Goal: Check status: Check status

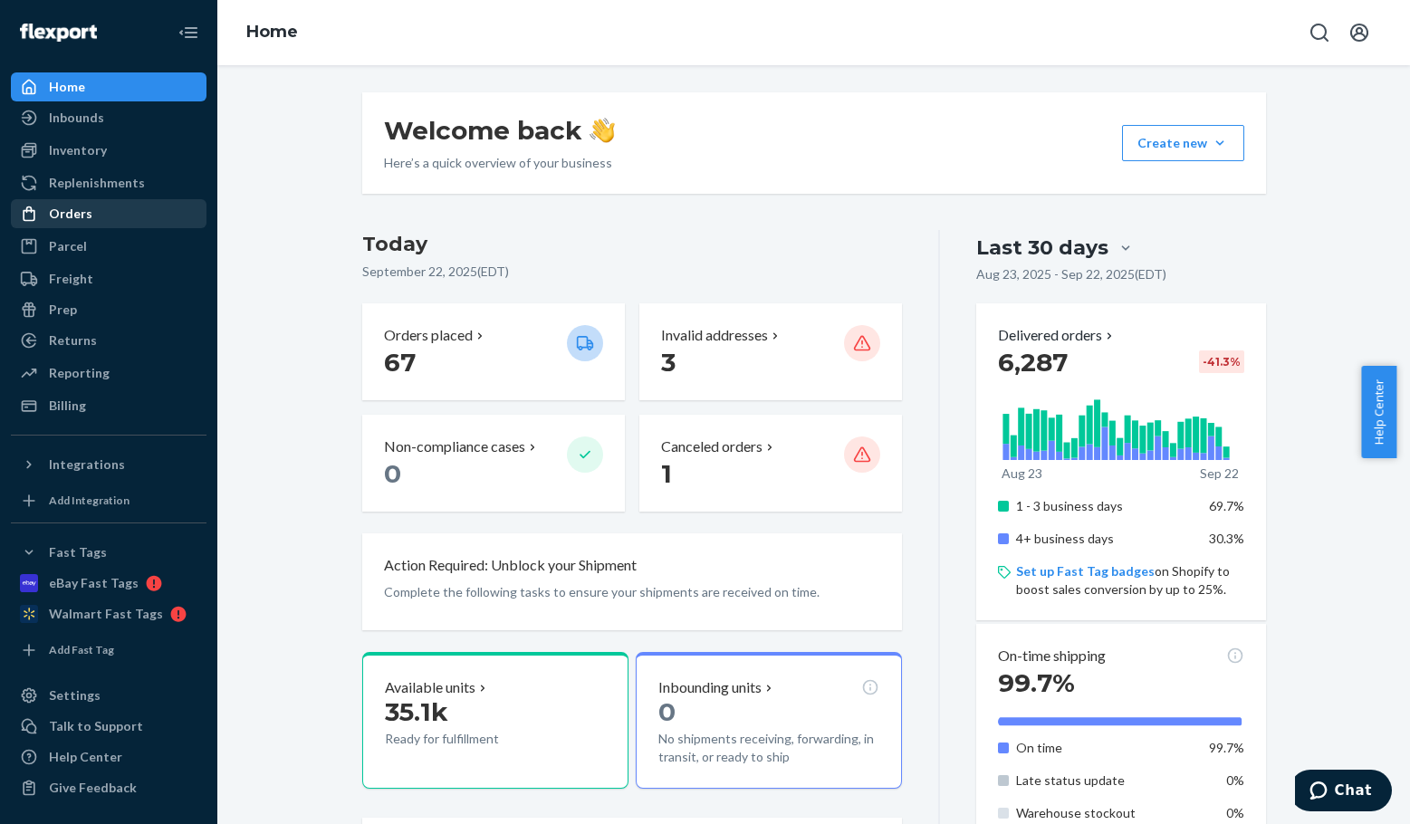
drag, startPoint x: 76, startPoint y: 222, endPoint x: 92, endPoint y: 219, distance: 16.5
click at [77, 222] on div "Orders" at bounding box center [70, 214] width 43 height 18
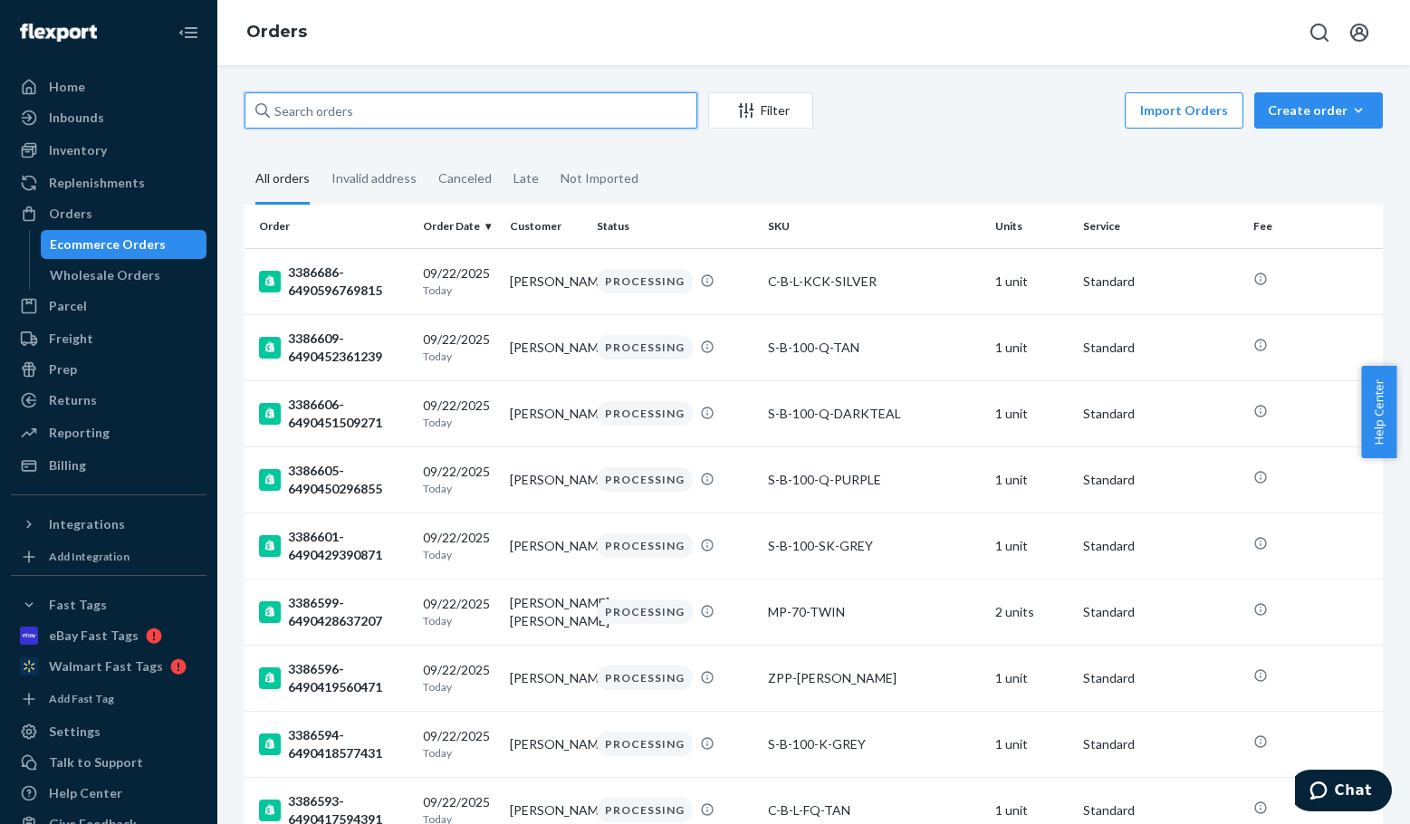
click at [346, 110] on input "text" at bounding box center [470, 110] width 453 height 36
paste input "3385186"
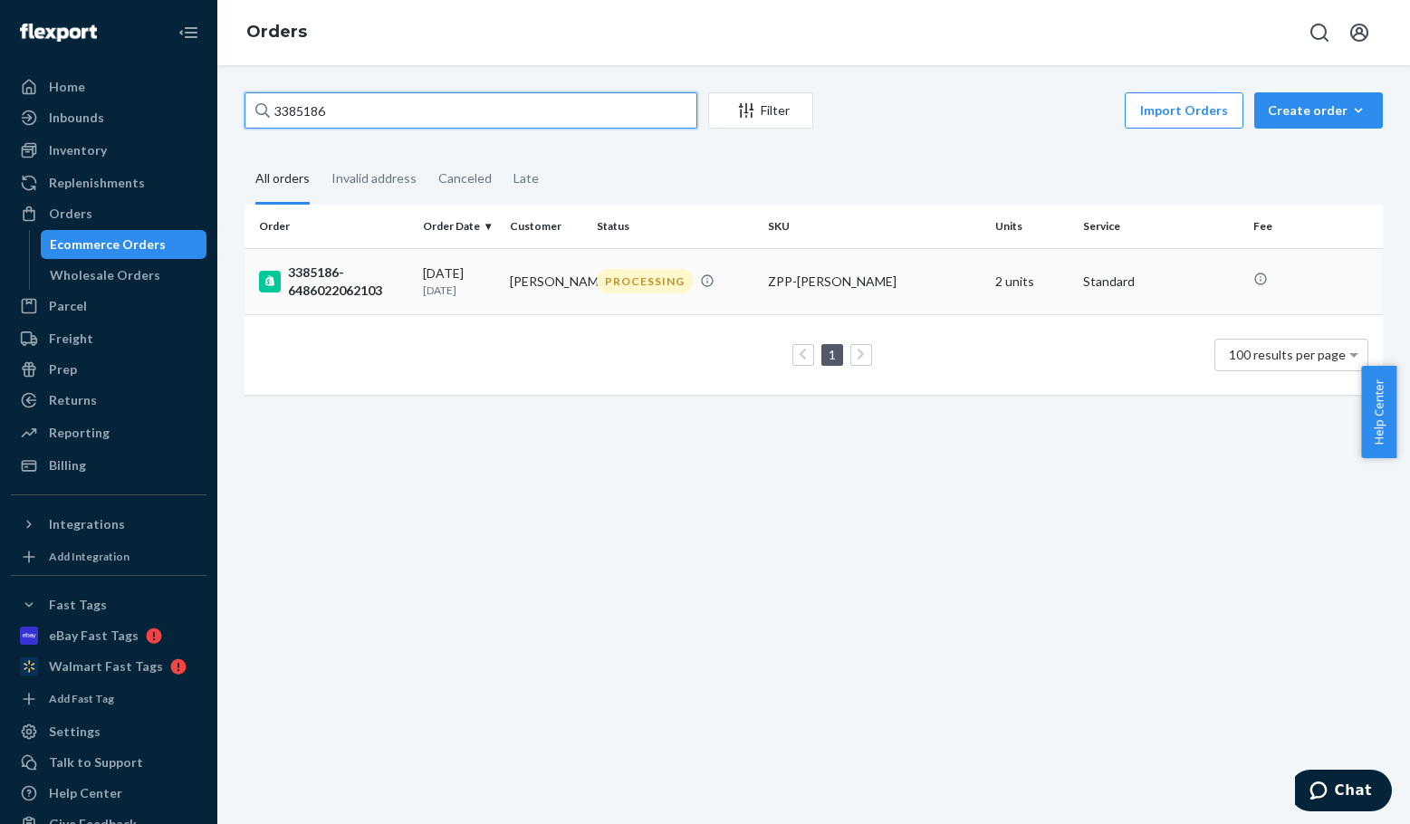
type input "3385186"
click at [321, 273] on div "3385186-6486022062103" at bounding box center [333, 281] width 149 height 36
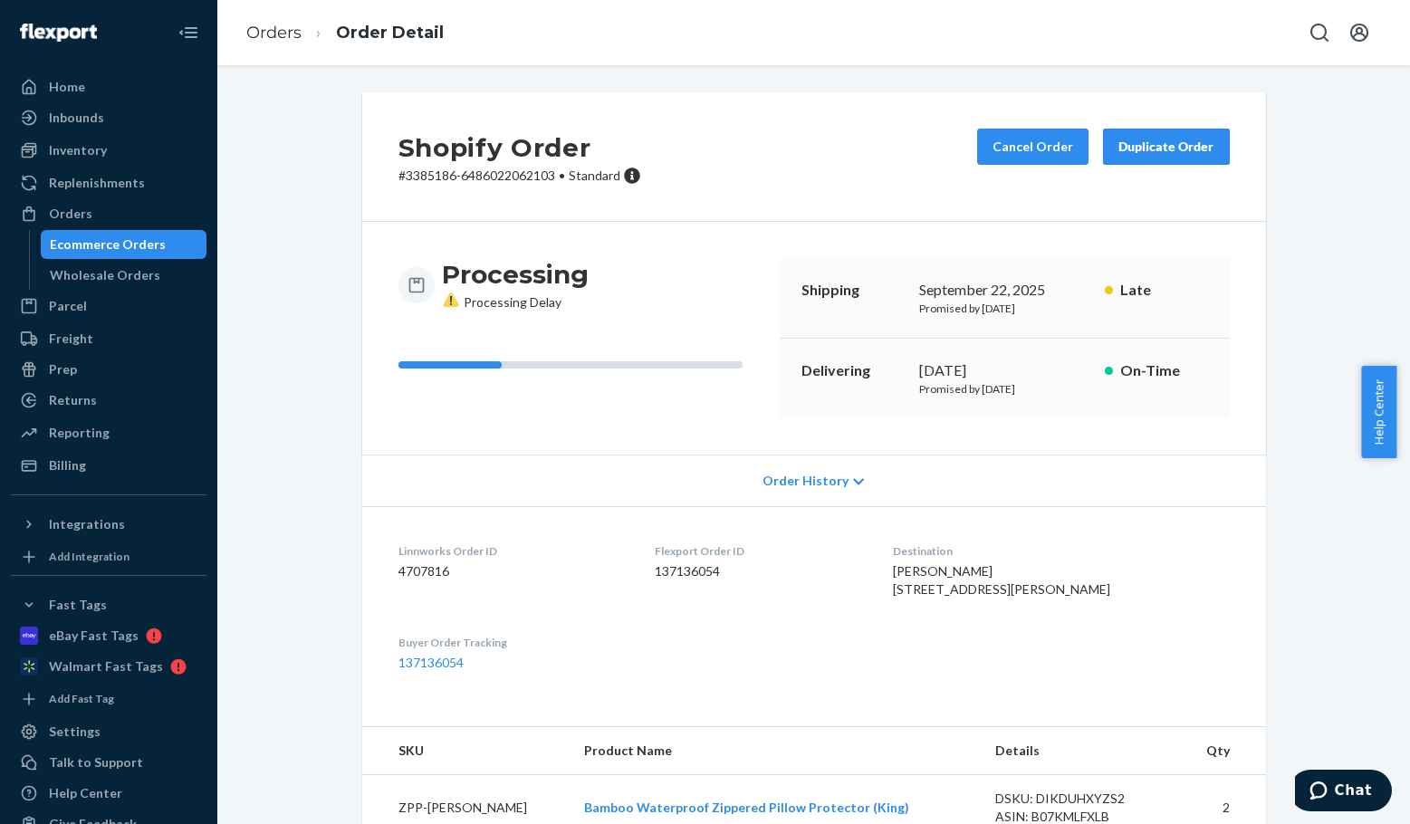
click at [772, 474] on span "Order History" at bounding box center [805, 481] width 86 height 18
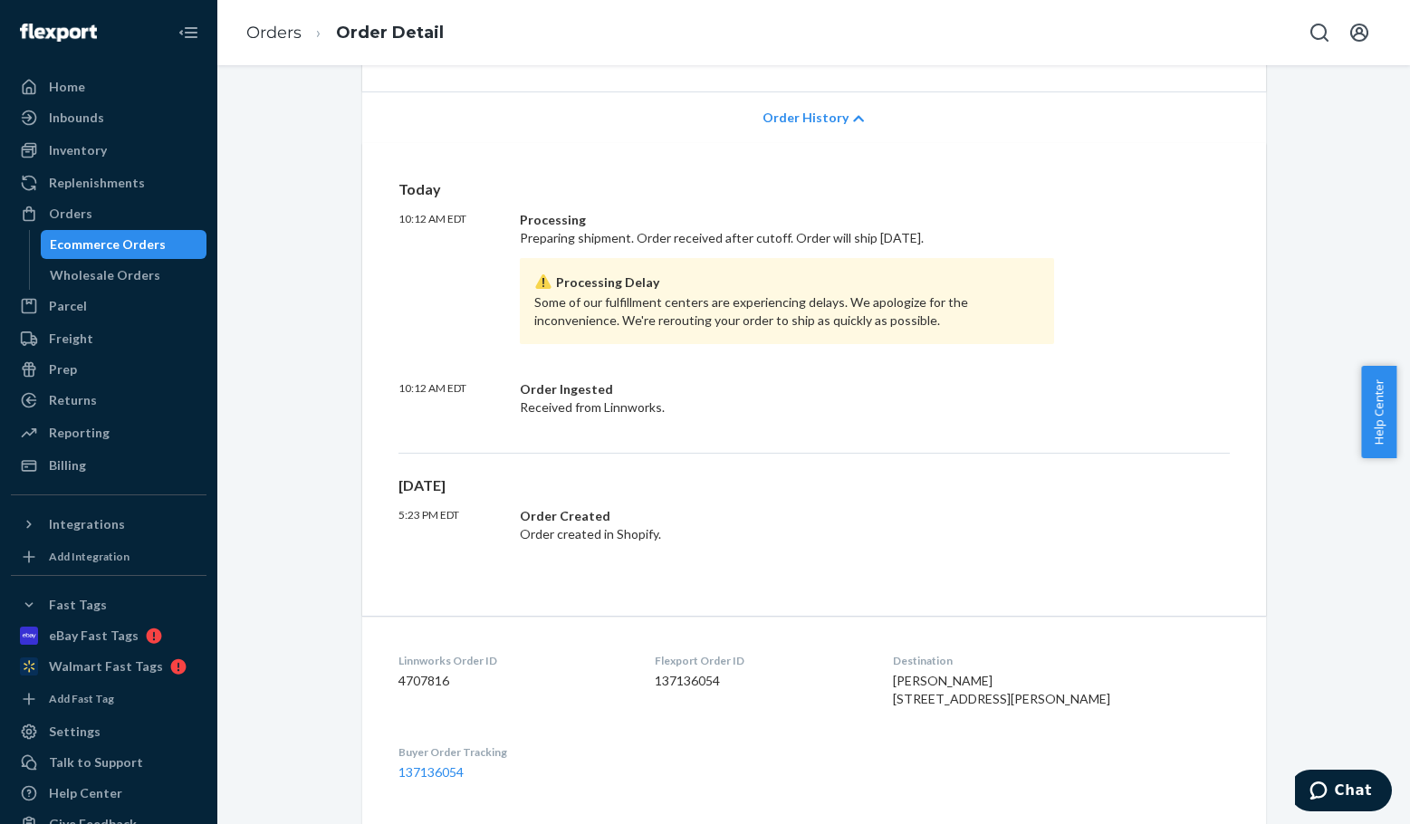
scroll to position [453, 0]
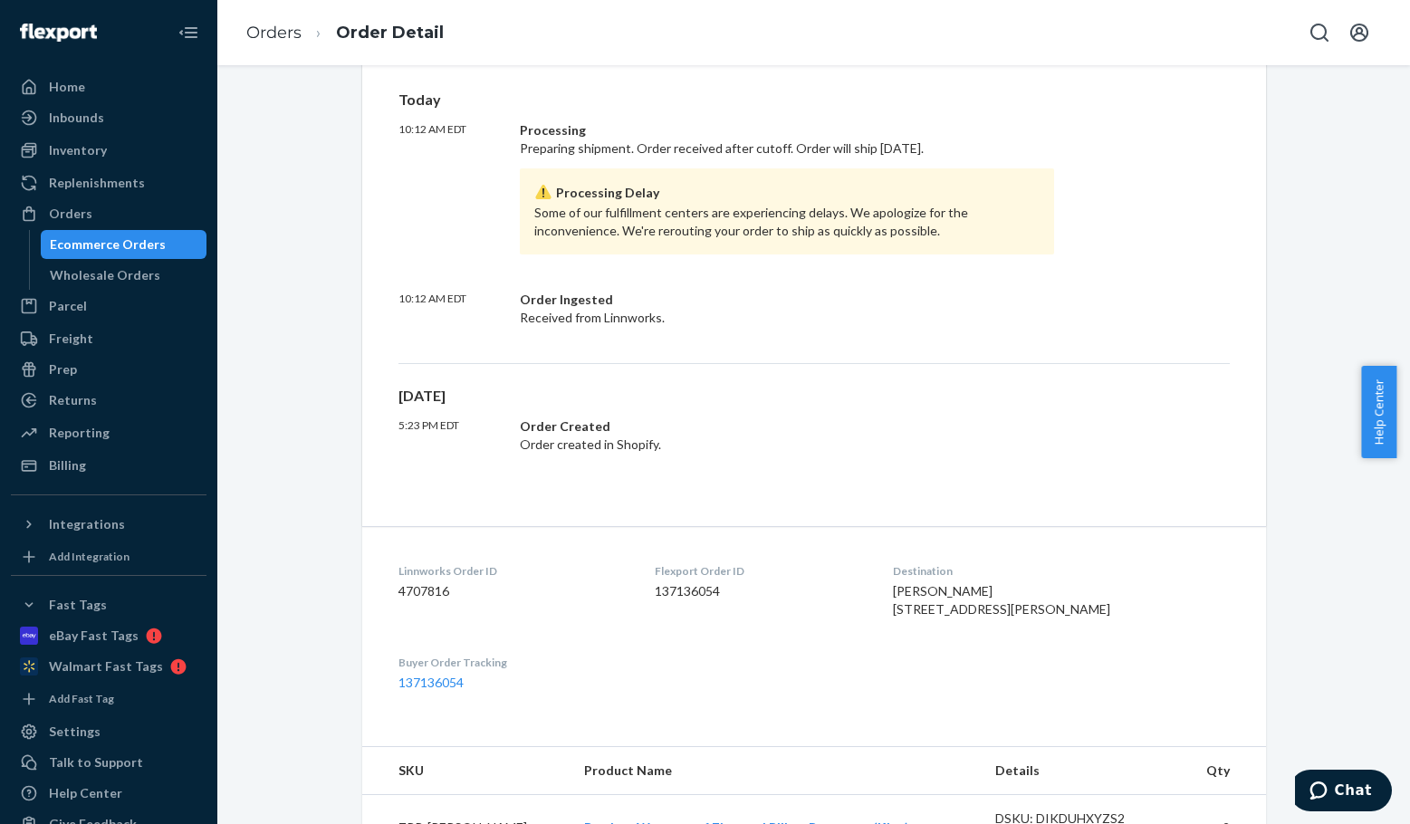
drag, startPoint x: 501, startPoint y: 139, endPoint x: 514, endPoint y: 142, distance: 13.9
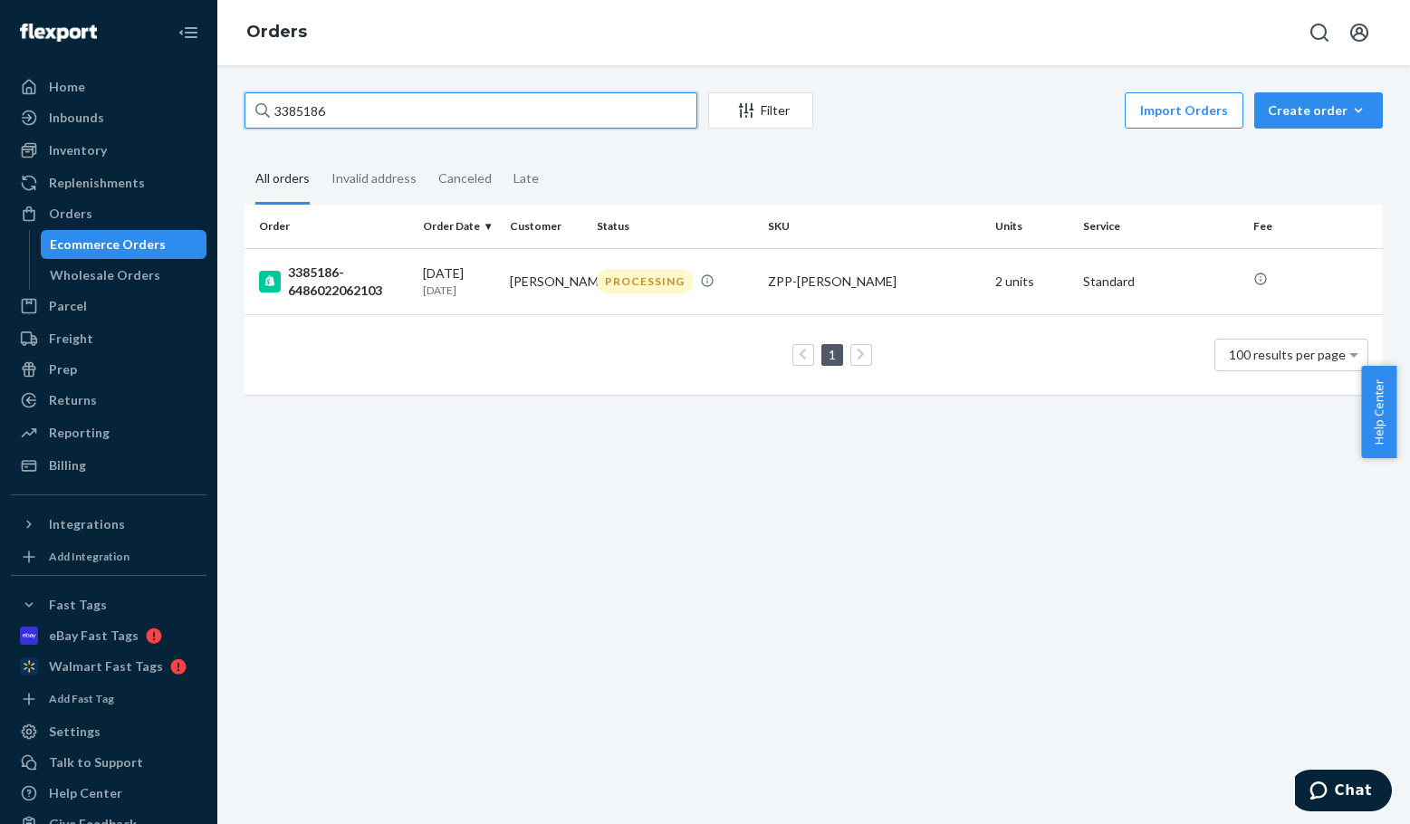
drag, startPoint x: 440, startPoint y: 119, endPoint x: 224, endPoint y: 110, distance: 216.6
click at [224, 110] on div "3385186 Filter Import Orders Create order Ecommerce order Removal order All ord…" at bounding box center [813, 444] width 1192 height 759
paste input "458"
drag, startPoint x: 317, startPoint y: 105, endPoint x: 225, endPoint y: 101, distance: 91.5
click at [235, 103] on div "3385458 Filter Import Orders Create order Ecommerce order Removal order All ord…" at bounding box center [813, 252] width 1165 height 321
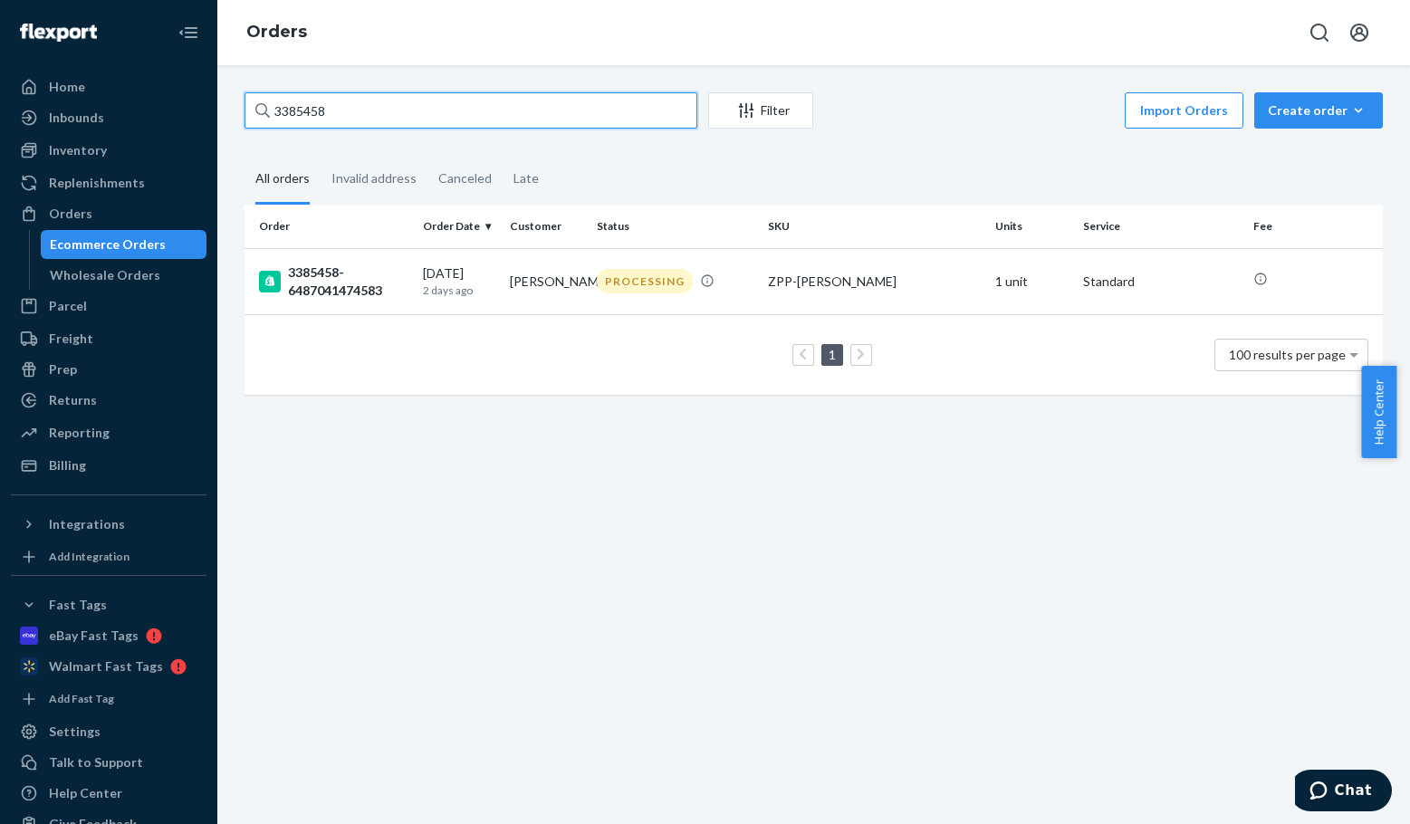
paste input "84"
type input "3385484"
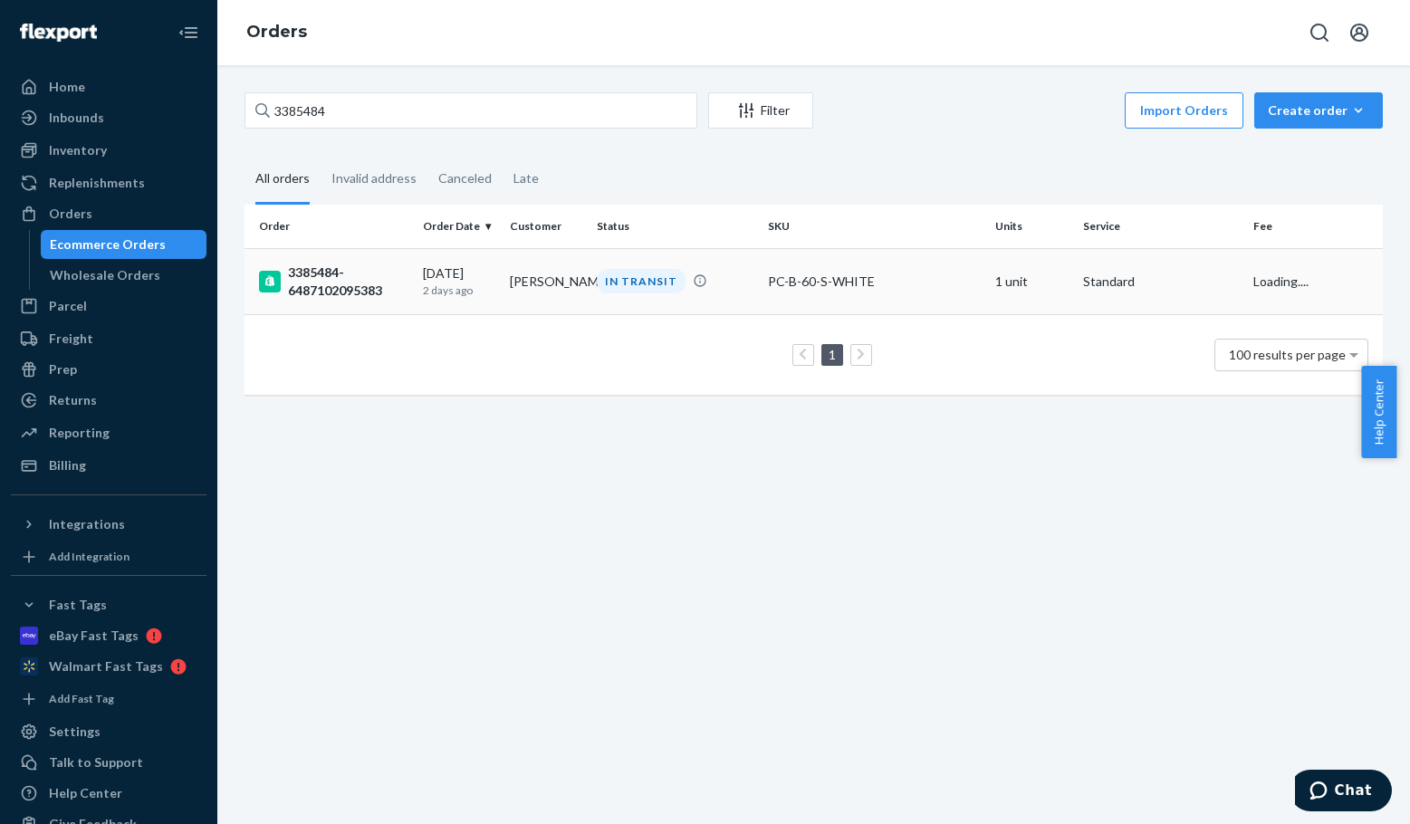
click at [347, 289] on div "3385484-6487102095383" at bounding box center [333, 281] width 149 height 36
drag, startPoint x: 404, startPoint y: 118, endPoint x: 249, endPoint y: 104, distance: 155.4
click at [214, 104] on div "Home Inbounds Shipping Plans Problems Inventory Products Replenishments Orders …" at bounding box center [705, 412] width 1410 height 824
paste input "531"
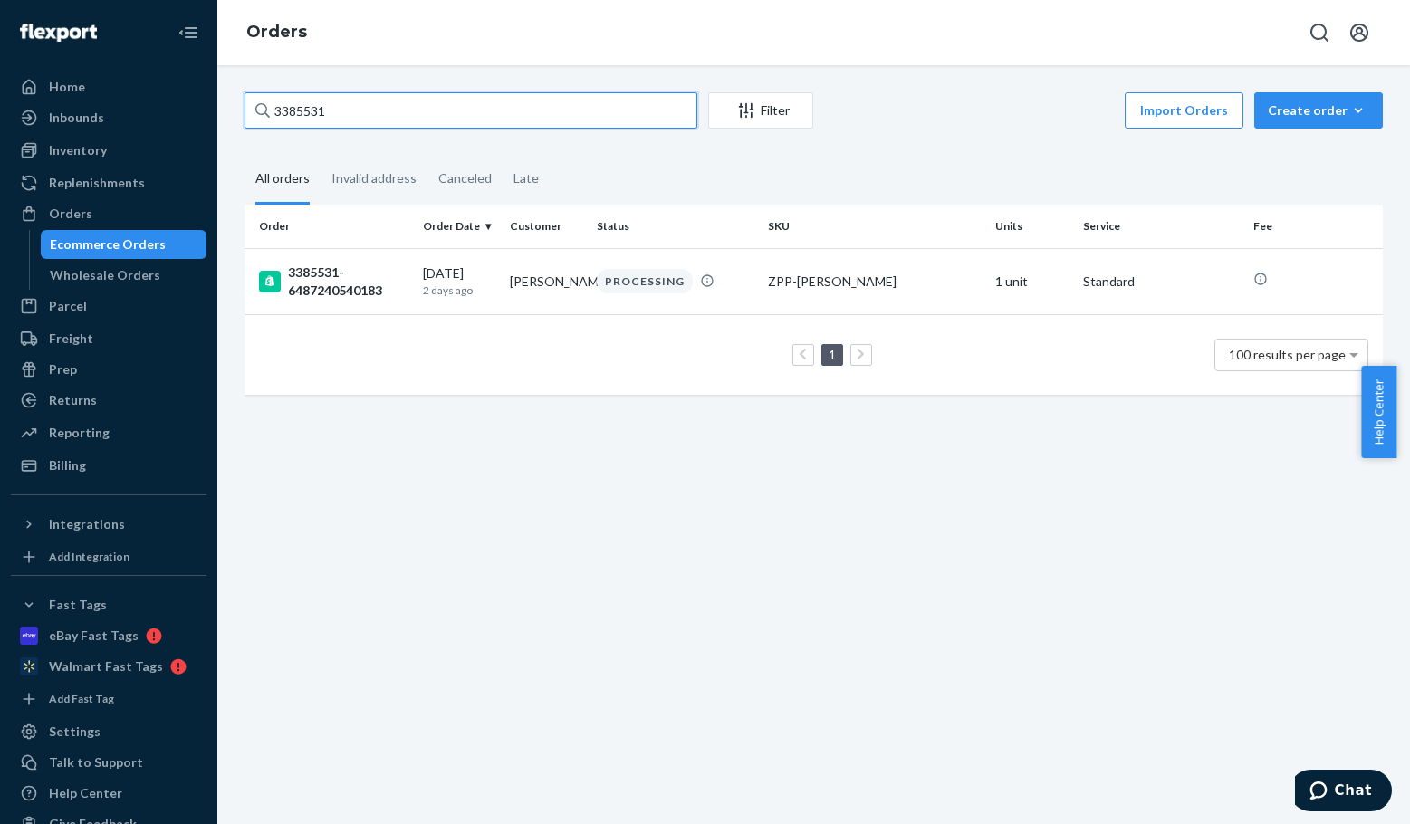
click at [386, 105] on input "3385531" at bounding box center [470, 110] width 453 height 36
paste input "624"
click at [330, 110] on input "3385624" at bounding box center [470, 110] width 453 height 36
paste input "6048"
type input "3386048"
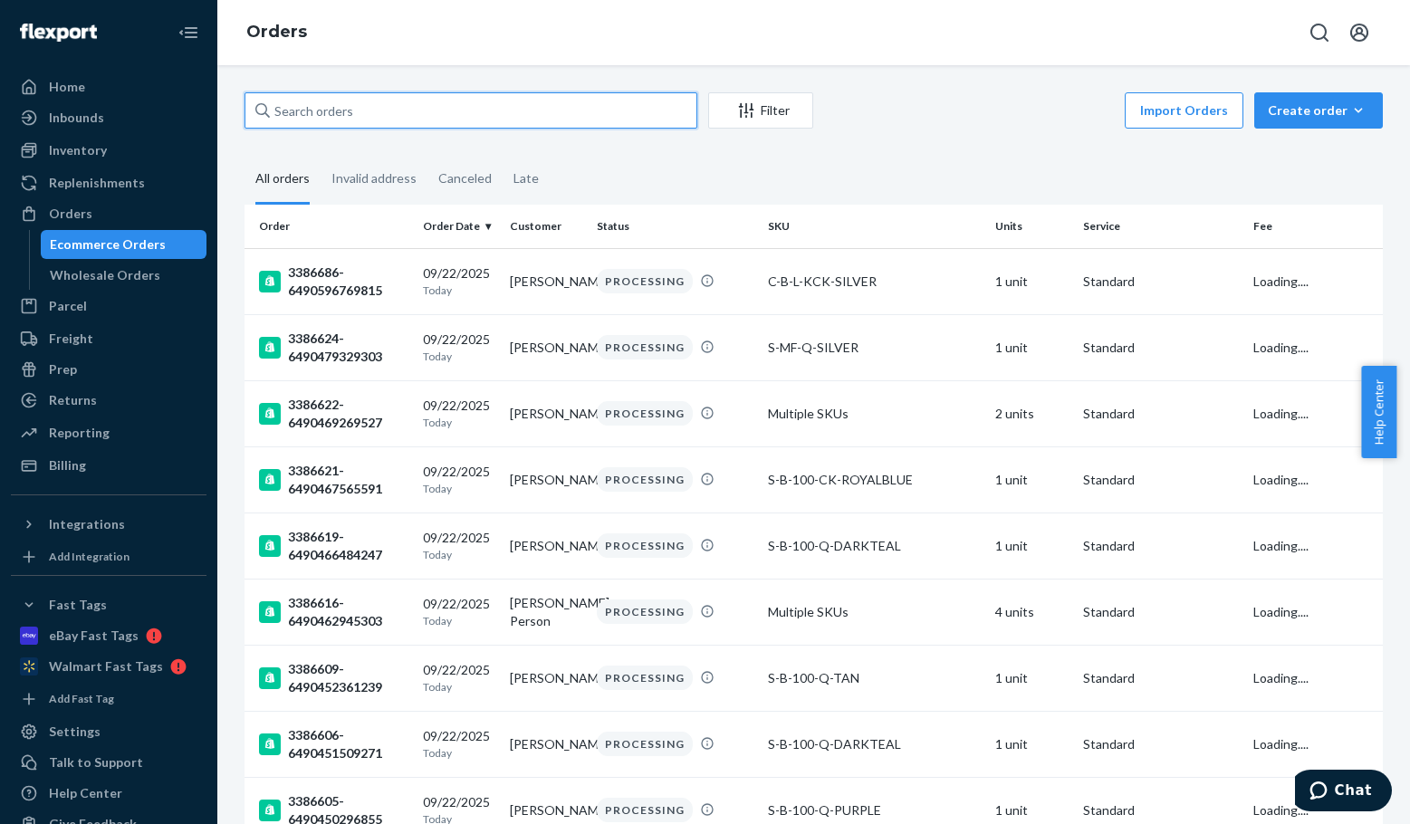
paste input "3386048"
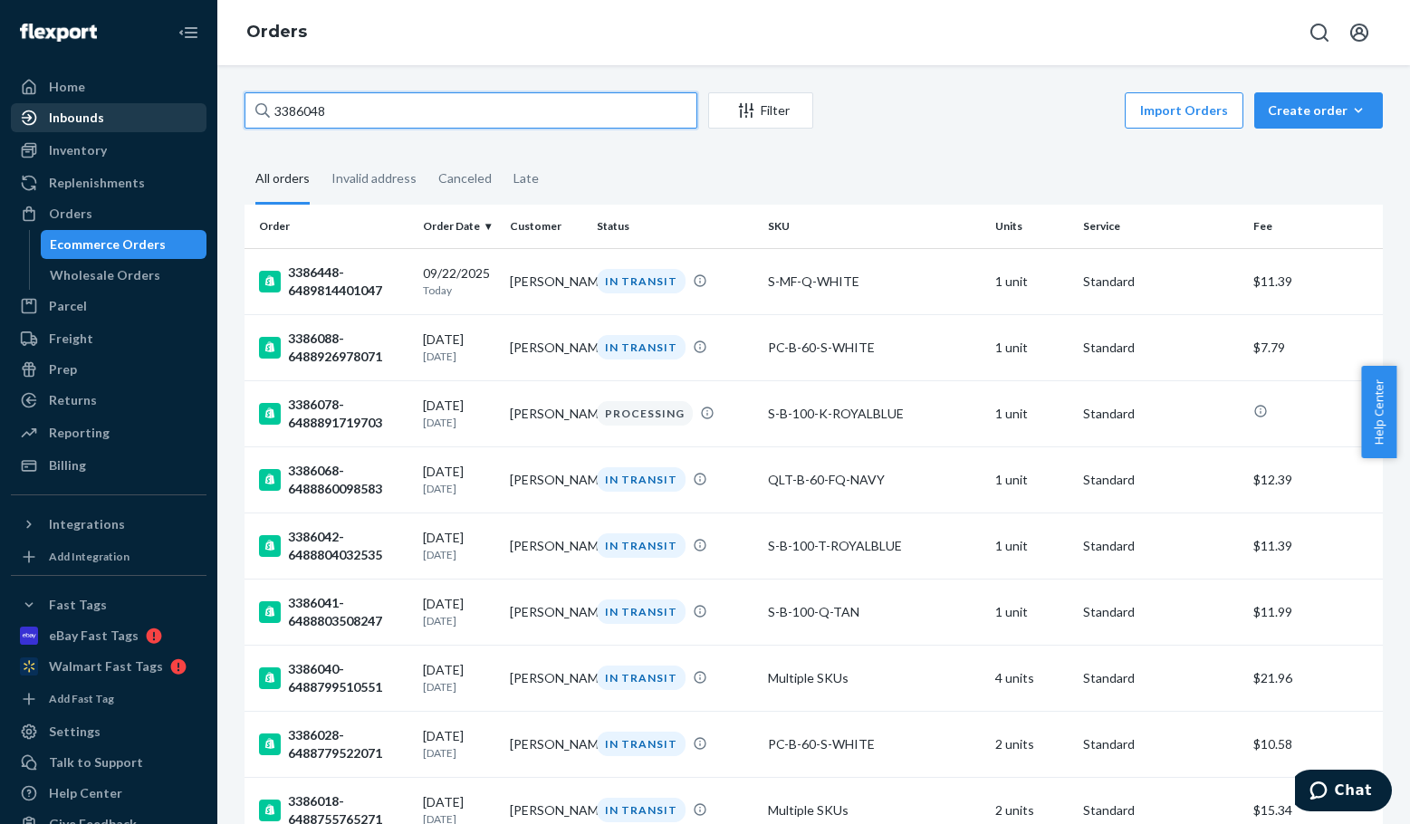
drag, startPoint x: 349, startPoint y: 111, endPoint x: 145, endPoint y: 108, distance: 203.8
click at [145, 108] on div "Home Inbounds Shipping Plans Problems Inventory Products Replenishments Orders …" at bounding box center [705, 412] width 1410 height 824
paste input "[PERSON_NAME]"
type input "[PERSON_NAME]"
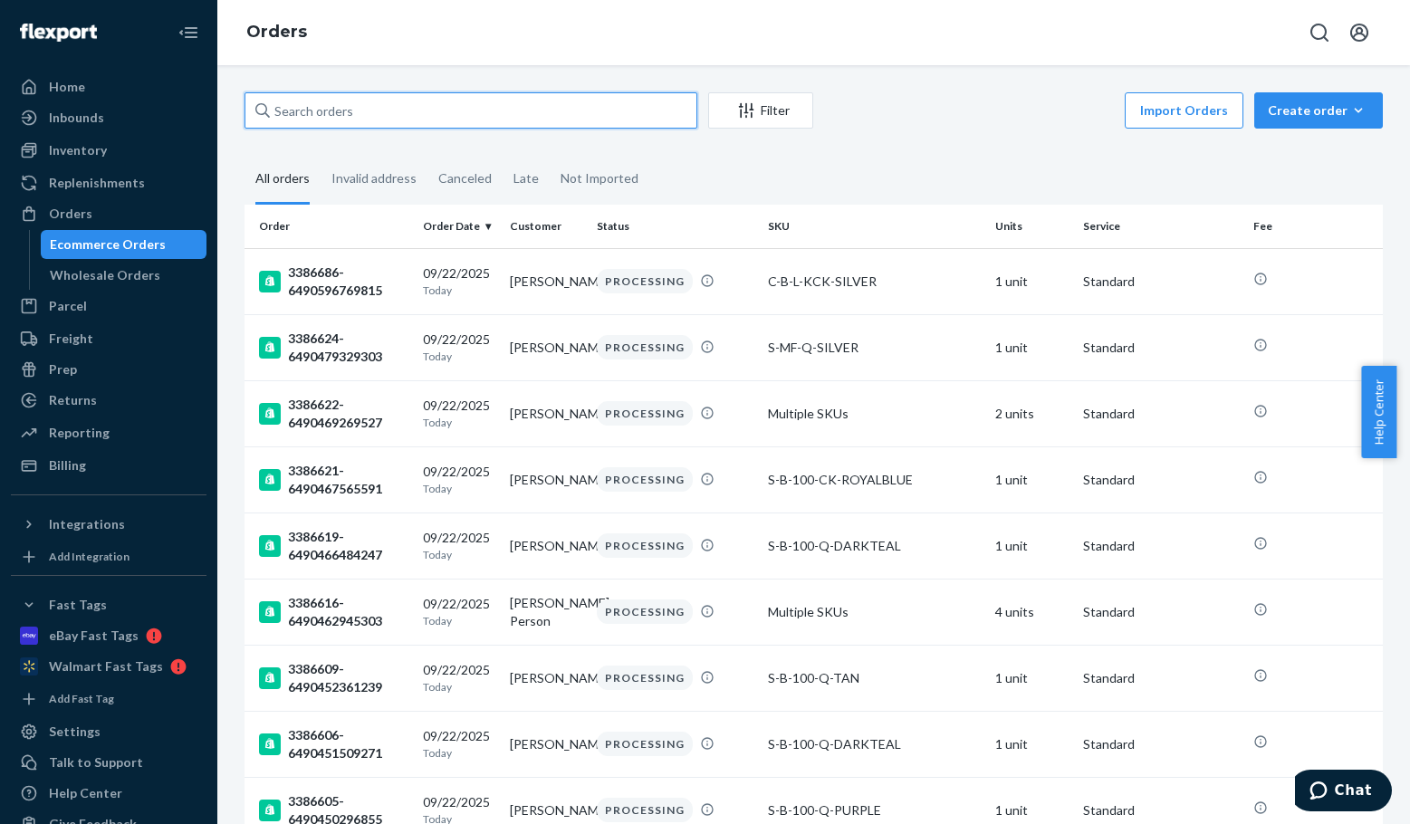
click at [403, 115] on input "text" at bounding box center [470, 110] width 453 height 36
paste input "3386048"
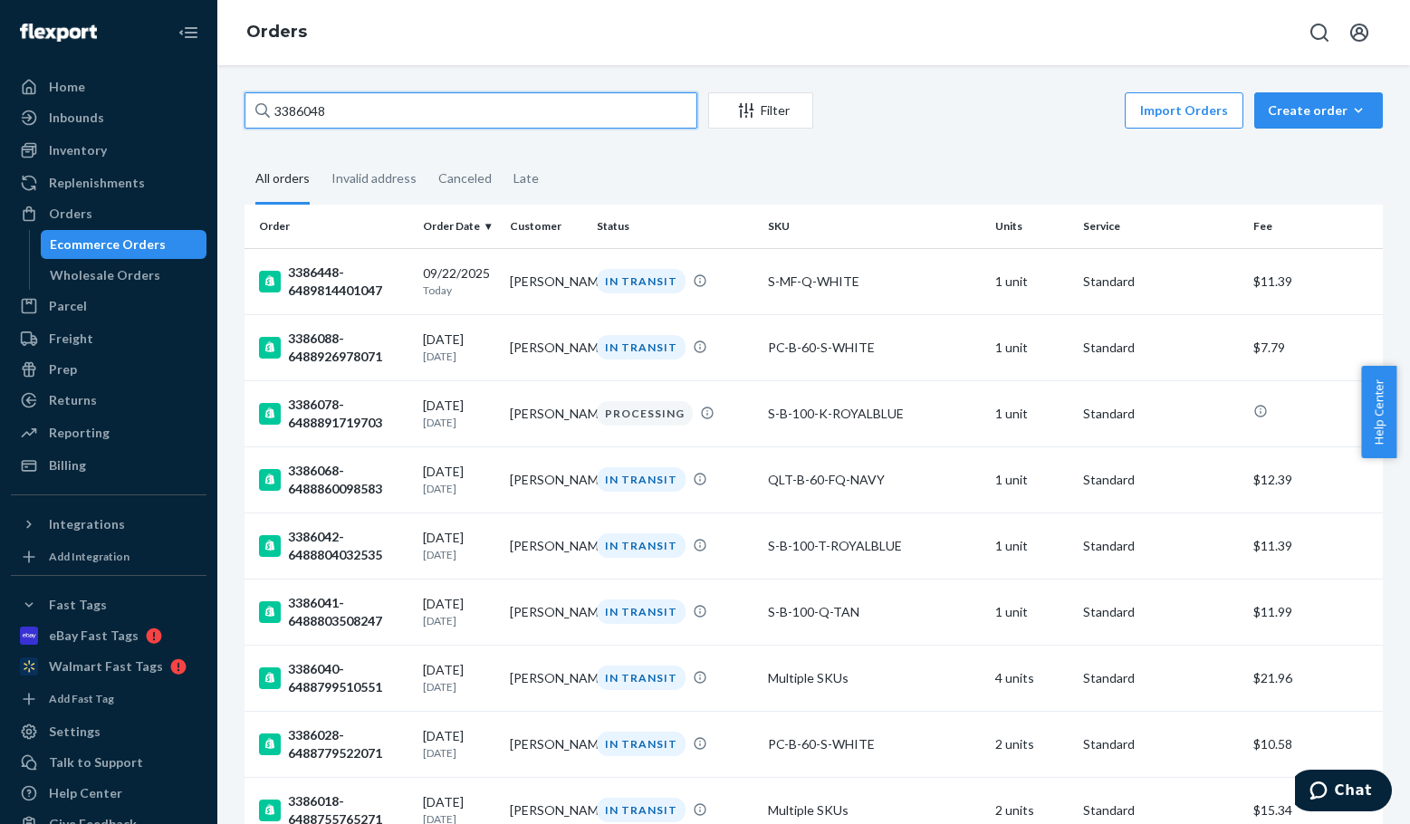
click at [548, 109] on input "3386048" at bounding box center [470, 110] width 453 height 36
paste input "[PERSON_NAME]"
type input "[PERSON_NAME]"
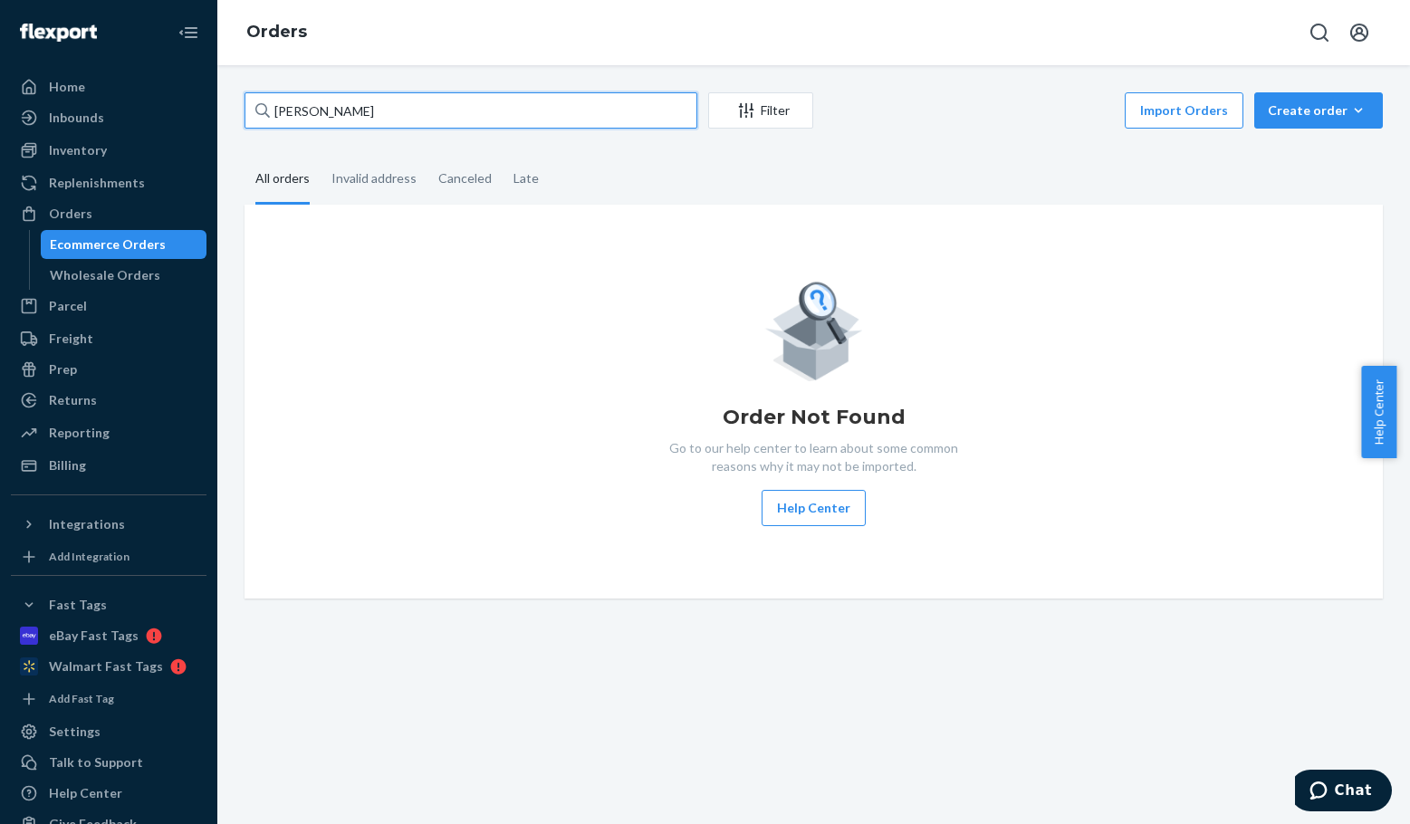
click at [548, 109] on input "[PERSON_NAME]" at bounding box center [470, 110] width 453 height 36
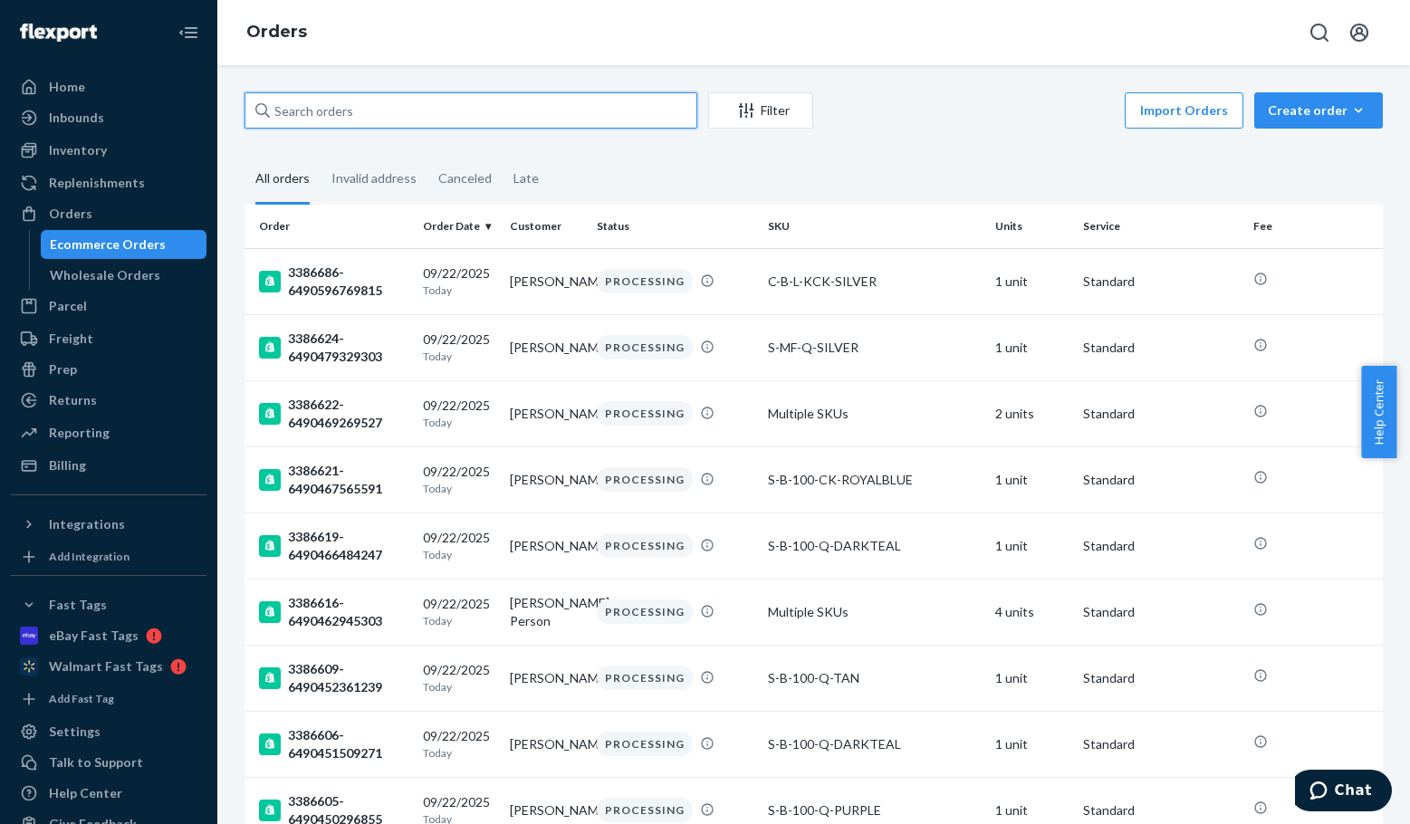
click at [403, 110] on input "text" at bounding box center [470, 110] width 453 height 36
paste input "3386117"
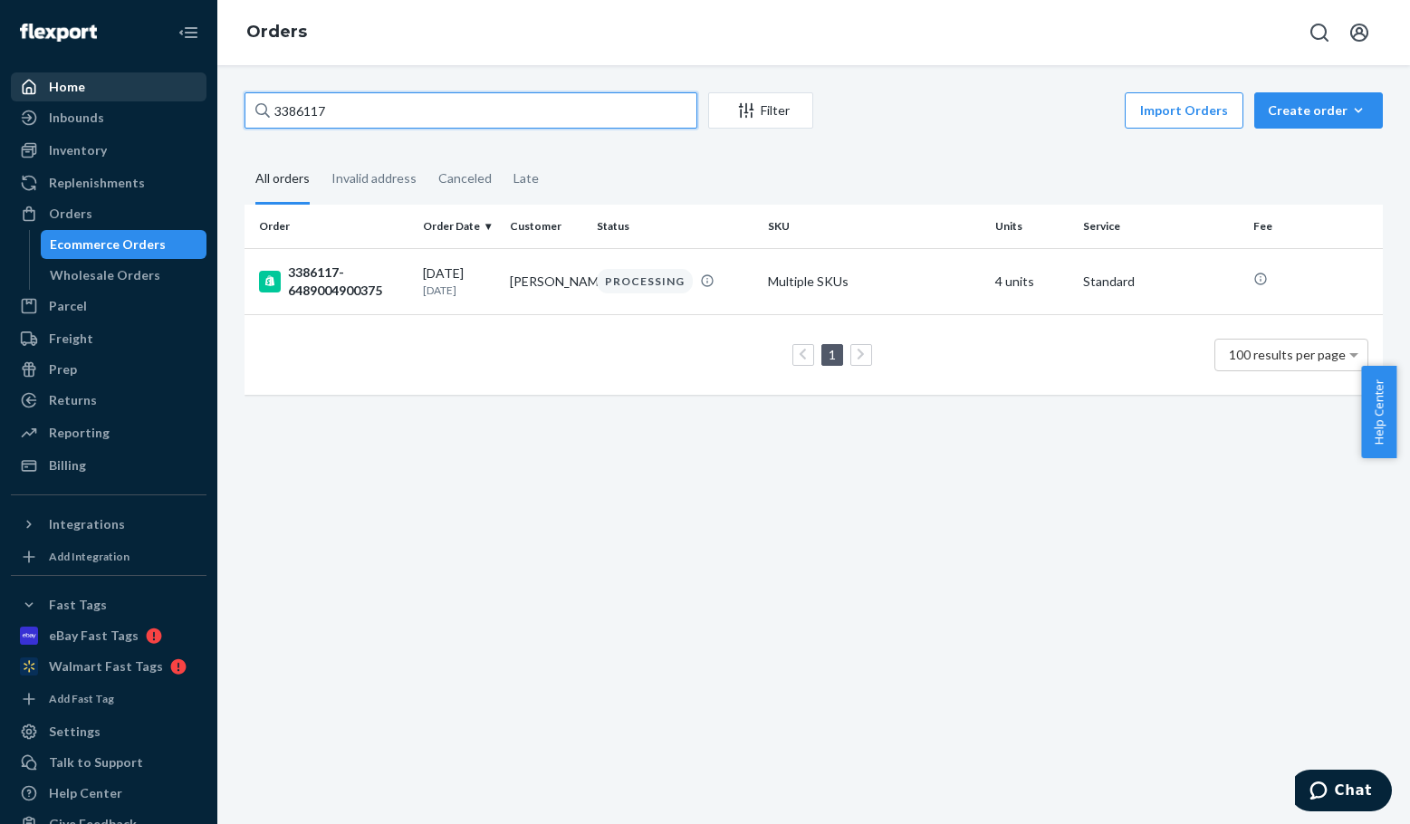
drag, startPoint x: 370, startPoint y: 105, endPoint x: 126, endPoint y: 97, distance: 244.6
click at [147, 97] on div "Home Inbounds Shipping Plans Problems Inventory Products Replenishments Orders …" at bounding box center [705, 412] width 1410 height 824
paste input "340"
click at [417, 117] on input "3386340" at bounding box center [470, 110] width 453 height 36
paste input "596"
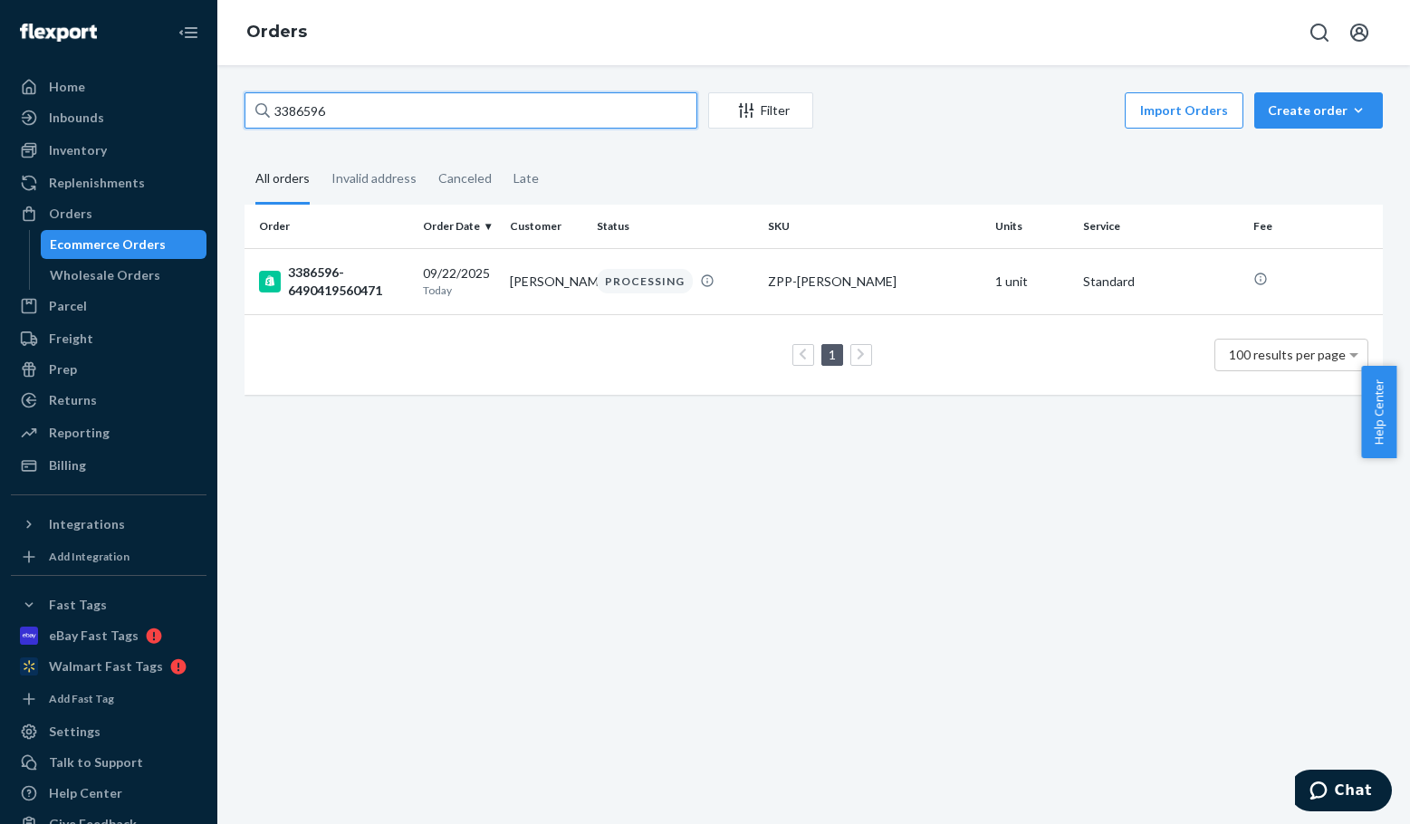
type input "3386596"
drag, startPoint x: 336, startPoint y: 112, endPoint x: 112, endPoint y: 102, distance: 223.9
click at [159, 102] on div "Home Inbounds Shipping Plans Problems Inventory Products Replenishments Orders …" at bounding box center [705, 412] width 1410 height 824
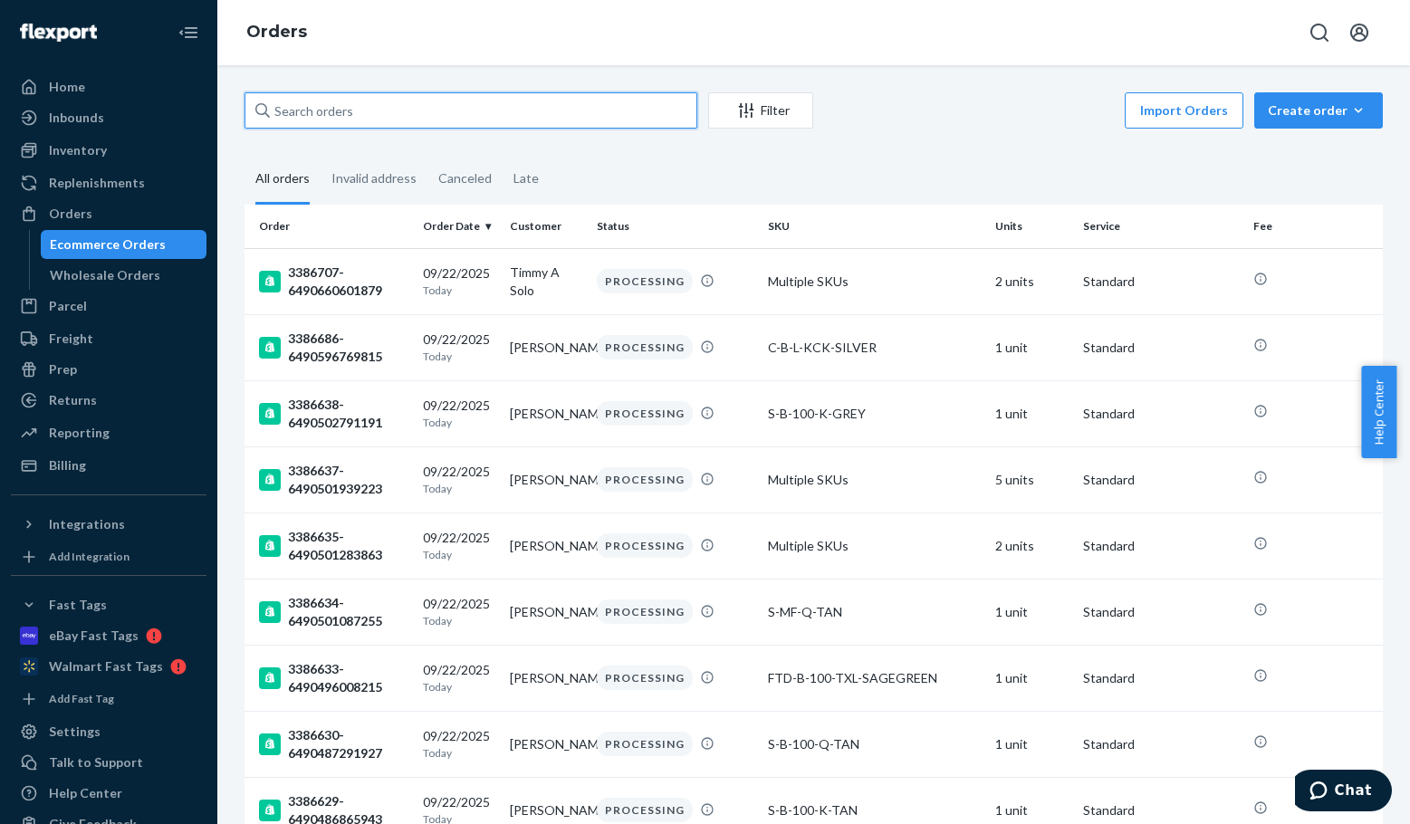
click at [330, 103] on input "text" at bounding box center [470, 110] width 453 height 36
paste input "3386048"
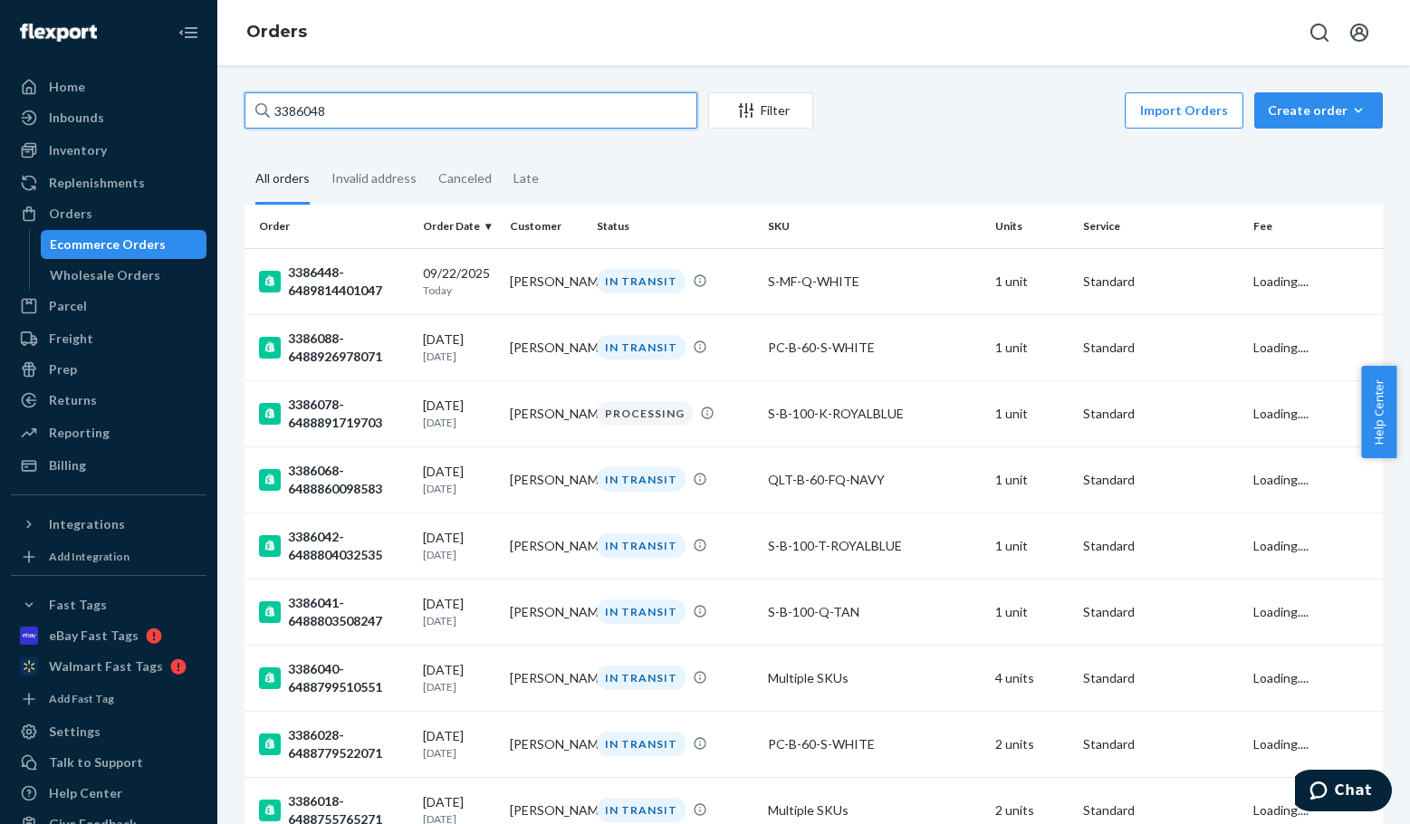
type input "3386048"
